Goal: Task Accomplishment & Management: Use online tool/utility

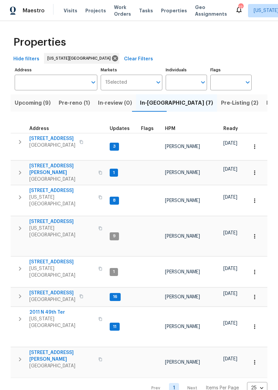
click at [61, 290] on span "1206 Sycamore St" at bounding box center [52, 293] width 46 height 7
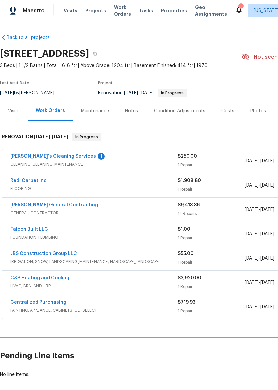
click at [26, 158] on link "Velo's Cleaning Services" at bounding box center [53, 156] width 86 height 5
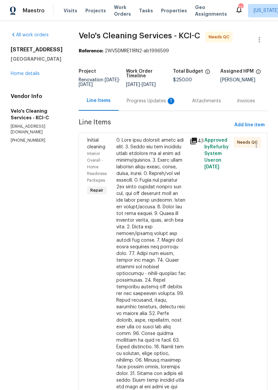
click at [165, 109] on div "Progress Updates 1" at bounding box center [151, 101] width 65 height 20
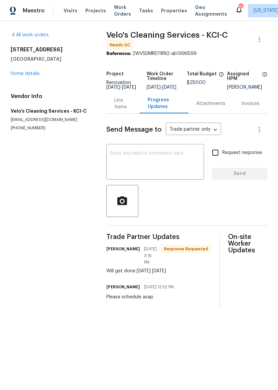
click at [129, 110] on div "Line Items" at bounding box center [122, 103] width 17 height 13
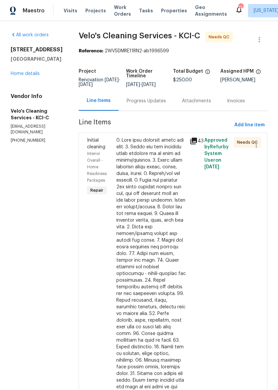
click at [172, 251] on div at bounding box center [150, 297] width 69 height 320
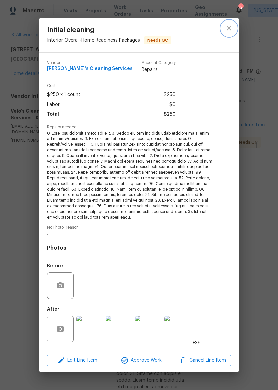
click at [231, 30] on icon "close" at bounding box center [229, 28] width 8 height 8
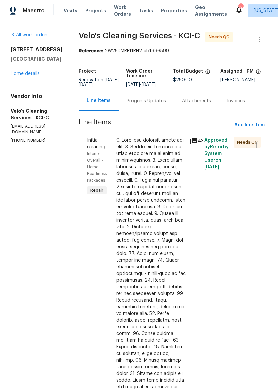
click at [12, 77] on div "1206 Sycamore St Pleasant Hill, MO 64080 Home details" at bounding box center [37, 61] width 52 height 31
click at [15, 76] on link "Home details" at bounding box center [25, 73] width 29 height 5
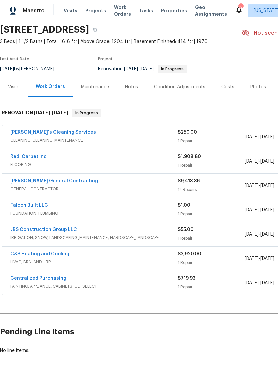
scroll to position [24, 0]
click at [137, 164] on span "FLOORING" at bounding box center [93, 164] width 167 height 7
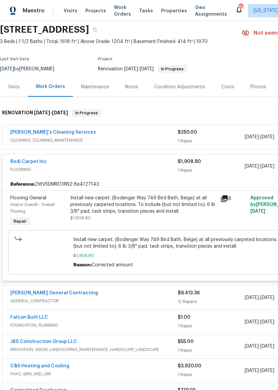
click at [147, 209] on div "Install new carpet. (Bodenger Way 749 Bird Bath, Beige) at all previously carpe…" at bounding box center [143, 205] width 146 height 20
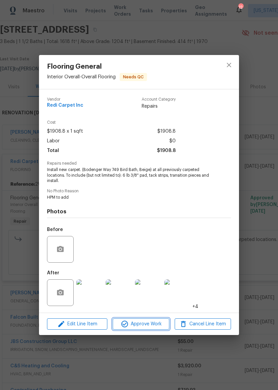
click at [149, 326] on span "Approve Work" at bounding box center [141, 324] width 52 height 8
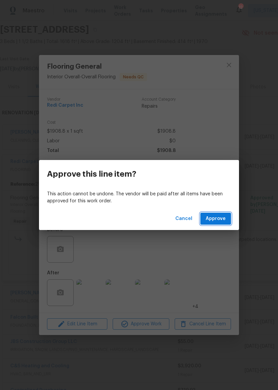
click at [220, 218] on span "Approve" at bounding box center [216, 219] width 20 height 8
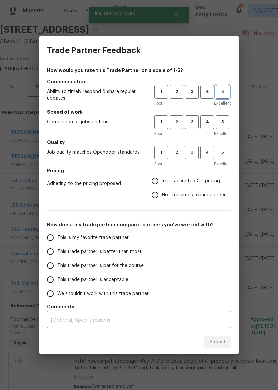
click at [220, 89] on span "5" at bounding box center [222, 92] width 12 height 8
click at [222, 125] on span "5" at bounding box center [222, 122] width 12 height 8
click at [222, 155] on span "5" at bounding box center [222, 153] width 12 height 8
click at [190, 183] on span "Yes - accepted OD pricing" at bounding box center [191, 181] width 58 height 7
click at [162, 183] on input "Yes - accepted OD pricing" at bounding box center [155, 181] width 14 height 14
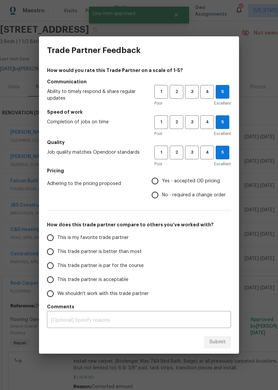
radio input "true"
click at [119, 249] on span "This trade partner is better than most" at bounding box center [99, 251] width 84 height 7
click at [57, 249] on input "This trade partner is better than most" at bounding box center [50, 252] width 14 height 14
click at [224, 340] on span "Submit" at bounding box center [217, 342] width 16 height 8
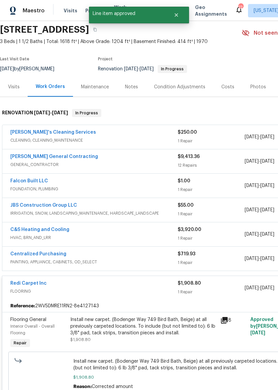
radio input "true"
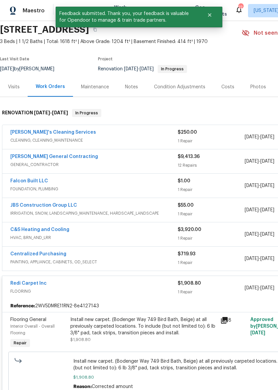
click at [147, 291] on span "FLOORING" at bounding box center [93, 291] width 167 height 7
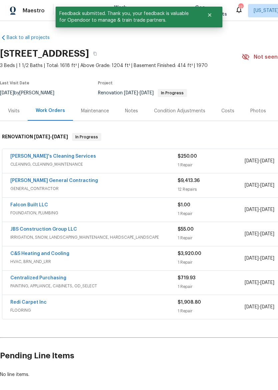
scroll to position [0, 0]
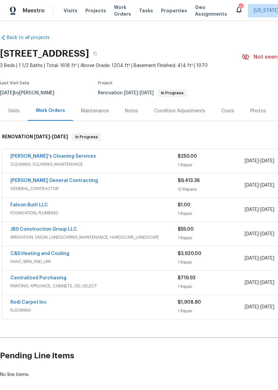
click at [152, 232] on div "JBS Construction Group LLC" at bounding box center [93, 230] width 167 height 8
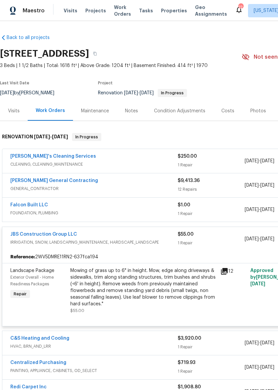
click at [143, 279] on div "Mowing of grass up to 6" in height. Mow, edge along driveways & sidewalks, trim…" at bounding box center [143, 287] width 146 height 40
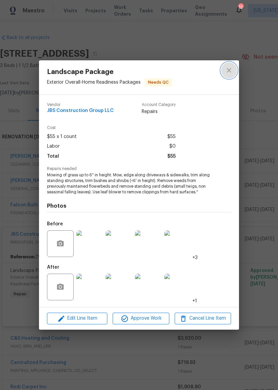
click at [228, 71] on icon "close" at bounding box center [229, 70] width 4 height 4
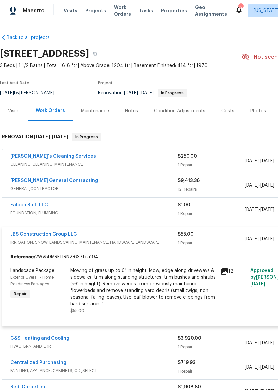
click at [35, 235] on link "JBS Construction Group LLC" at bounding box center [43, 234] width 67 height 5
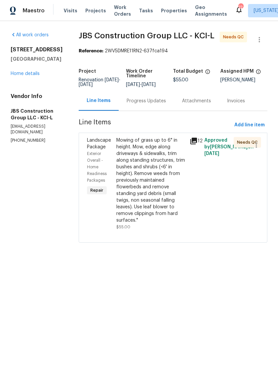
click at [154, 104] on div "Progress Updates" at bounding box center [146, 101] width 39 height 7
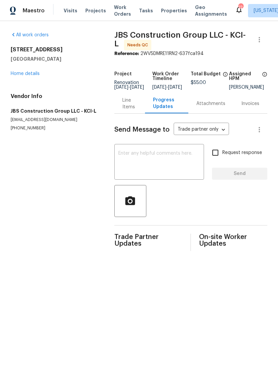
click at [164, 157] on textarea at bounding box center [159, 162] width 82 height 23
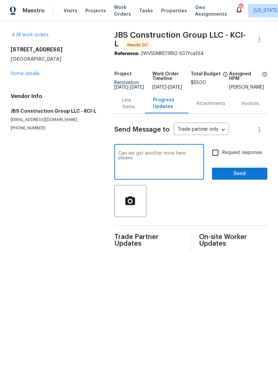
type textarea "Can we get another mow here please"
click at [248, 177] on span "Send" at bounding box center [239, 174] width 45 height 8
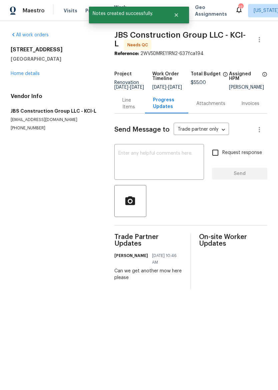
click at [17, 74] on link "Home details" at bounding box center [25, 73] width 29 height 5
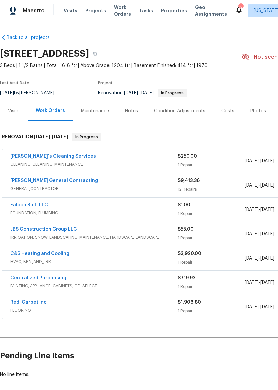
click at [85, 210] on span "FOUNDATION, PLUMBING" at bounding box center [93, 213] width 167 height 7
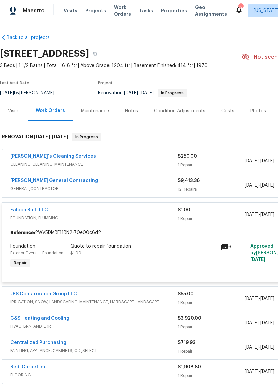
click at [148, 257] on div "Quote to repair foundation $1.00" at bounding box center [143, 256] width 150 height 31
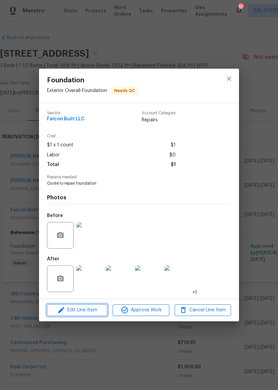
click at [88, 308] on span "Edit Line Item" at bounding box center [77, 310] width 56 height 8
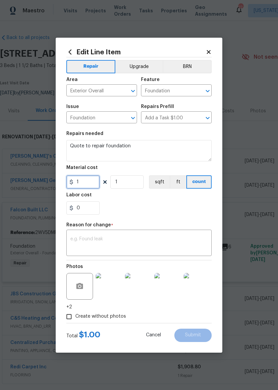
click at [92, 178] on input "1" at bounding box center [82, 181] width 33 height 13
click at [90, 186] on input "1" at bounding box center [82, 181] width 33 height 13
type input "1575"
click at [167, 240] on textarea at bounding box center [138, 244] width 137 height 14
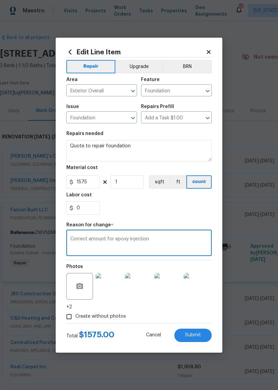
type textarea "Correct amount for epoxy injection"
click at [196, 210] on div "0" at bounding box center [138, 207] width 145 height 13
click at [199, 336] on span "Submit" at bounding box center [193, 335] width 16 height 5
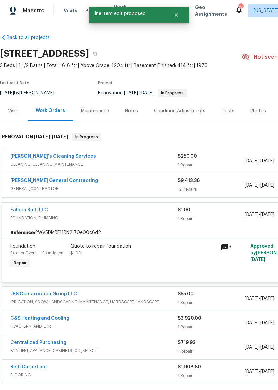
click at [144, 221] on span "FOUNDATION, PLUMBING" at bounding box center [93, 218] width 167 height 7
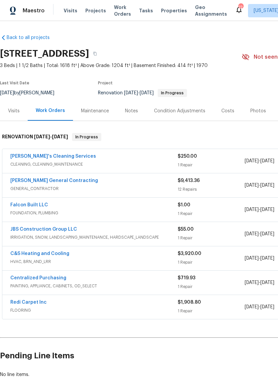
click at [134, 113] on div "Notes" at bounding box center [131, 111] width 13 height 7
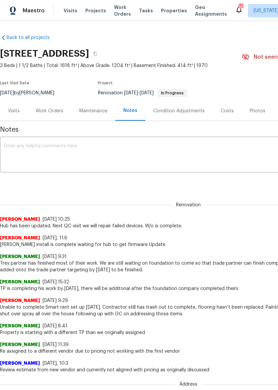
click at [156, 157] on textarea at bounding box center [188, 155] width 369 height 23
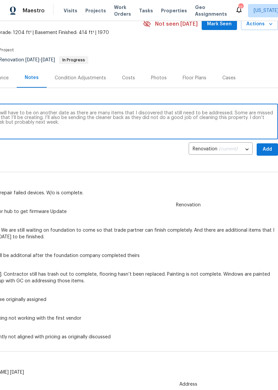
scroll to position [33, 99]
type textarea "Visited property to do a final QC. Final QC will have to be on another date as …"
click at [269, 151] on span "Add" at bounding box center [267, 149] width 11 height 8
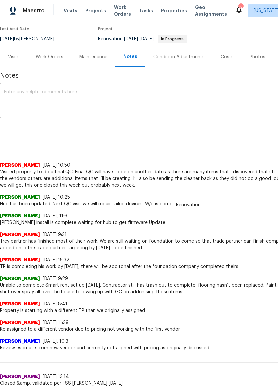
scroll to position [54, 0]
click at [16, 14] on img at bounding box center [13, 11] width 6 height 8
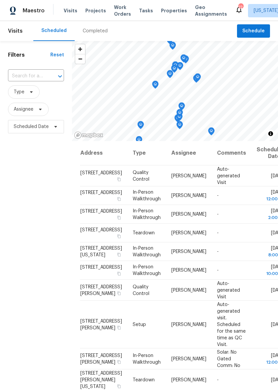
click at [166, 8] on span "Properties" at bounding box center [174, 10] width 26 height 7
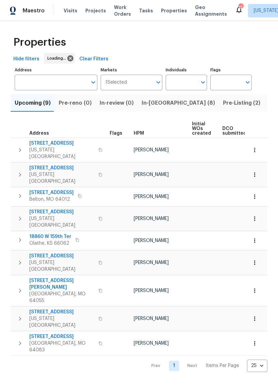
click at [148, 106] on span "In-reno (8)" at bounding box center [178, 102] width 73 height 9
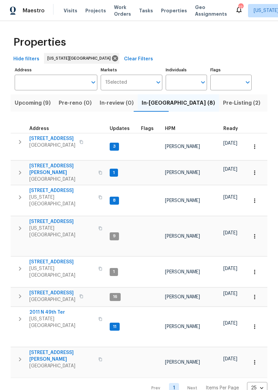
click at [16, 292] on icon "button" at bounding box center [20, 296] width 8 height 8
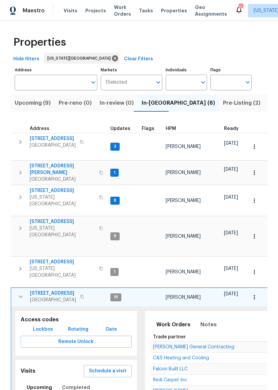
click at [69, 338] on span "Remote Unlock" at bounding box center [76, 342] width 100 height 8
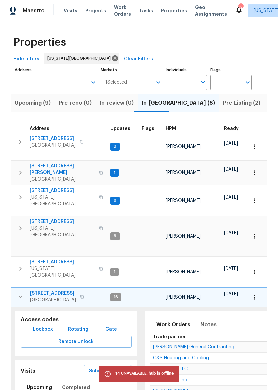
click at [76, 325] on span "Rotating" at bounding box center [78, 329] width 20 height 8
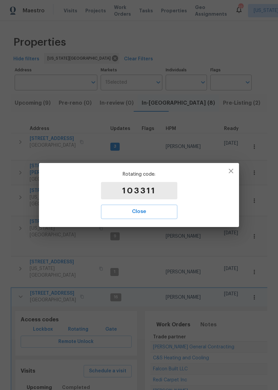
click at [147, 213] on span "Close" at bounding box center [139, 211] width 62 height 9
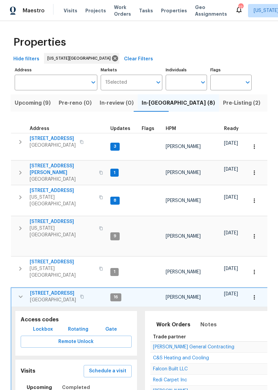
click at [24, 15] on div "Maestro" at bounding box center [22, 10] width 45 height 13
